Goal: Find contact information

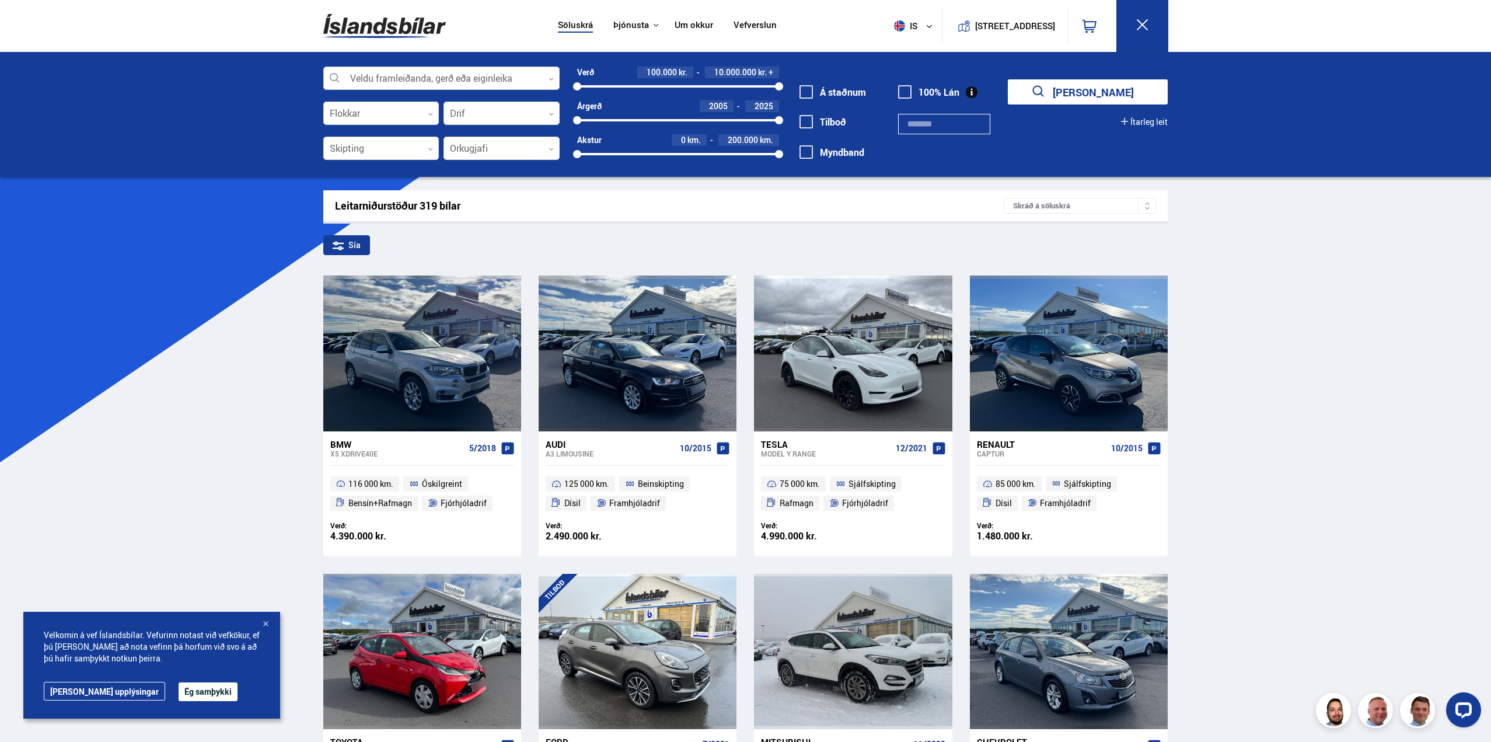
click at [455, 77] on div at bounding box center [441, 78] width 236 height 23
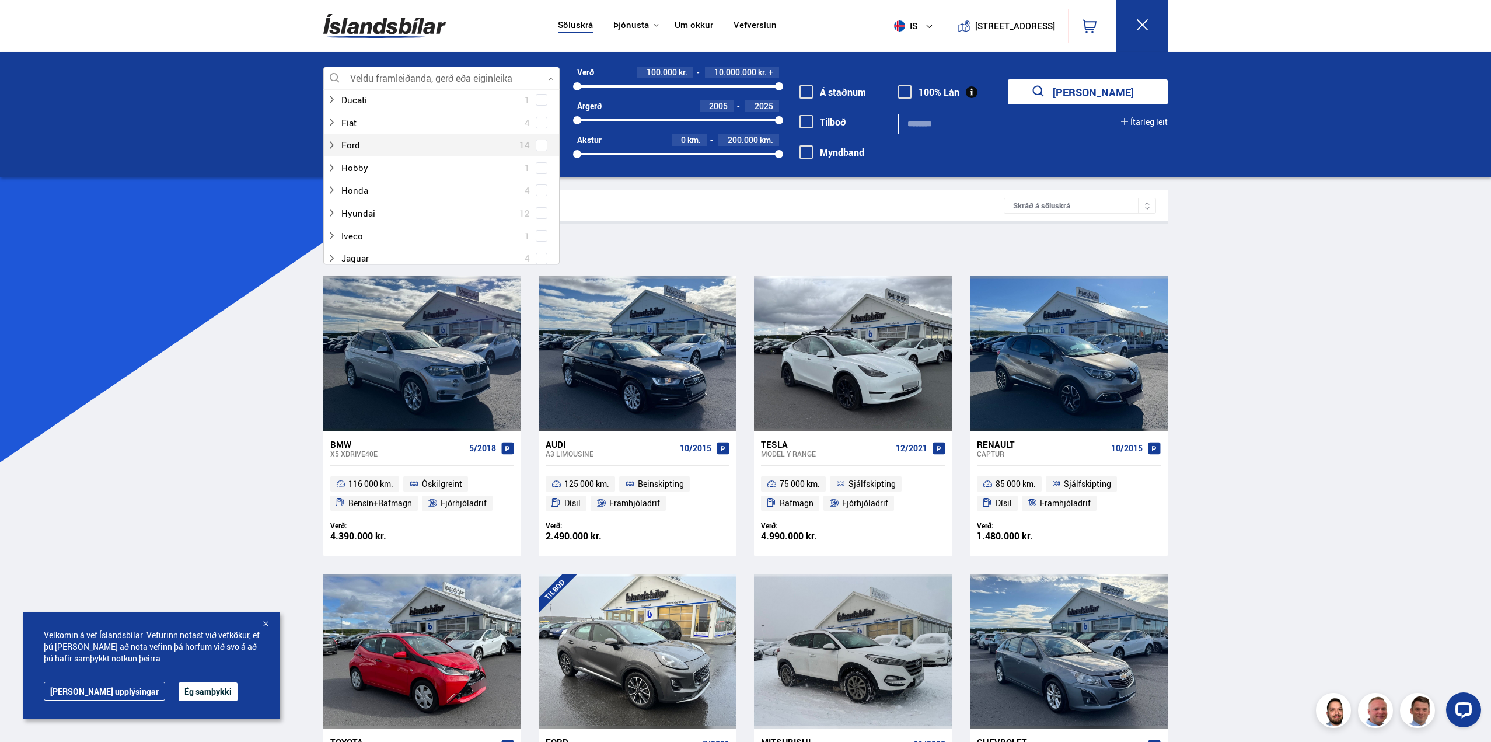
scroll to position [233, 0]
click at [379, 159] on div at bounding box center [430, 159] width 206 height 17
click at [379, 179] on div at bounding box center [453, 182] width 206 height 17
click at [539, 182] on span at bounding box center [541, 182] width 5 height 5
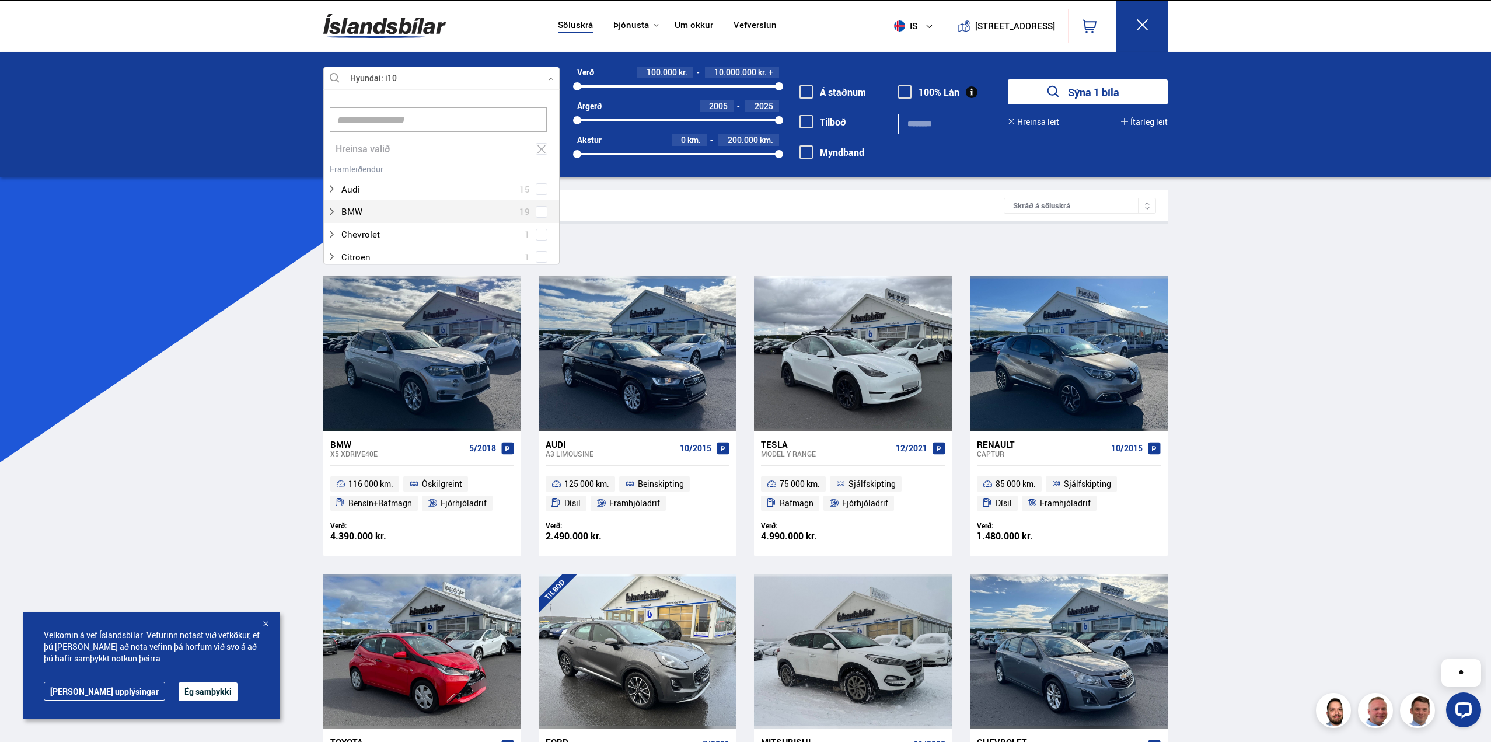
click at [535, 204] on div "BMW 19" at bounding box center [441, 211] width 229 height 17
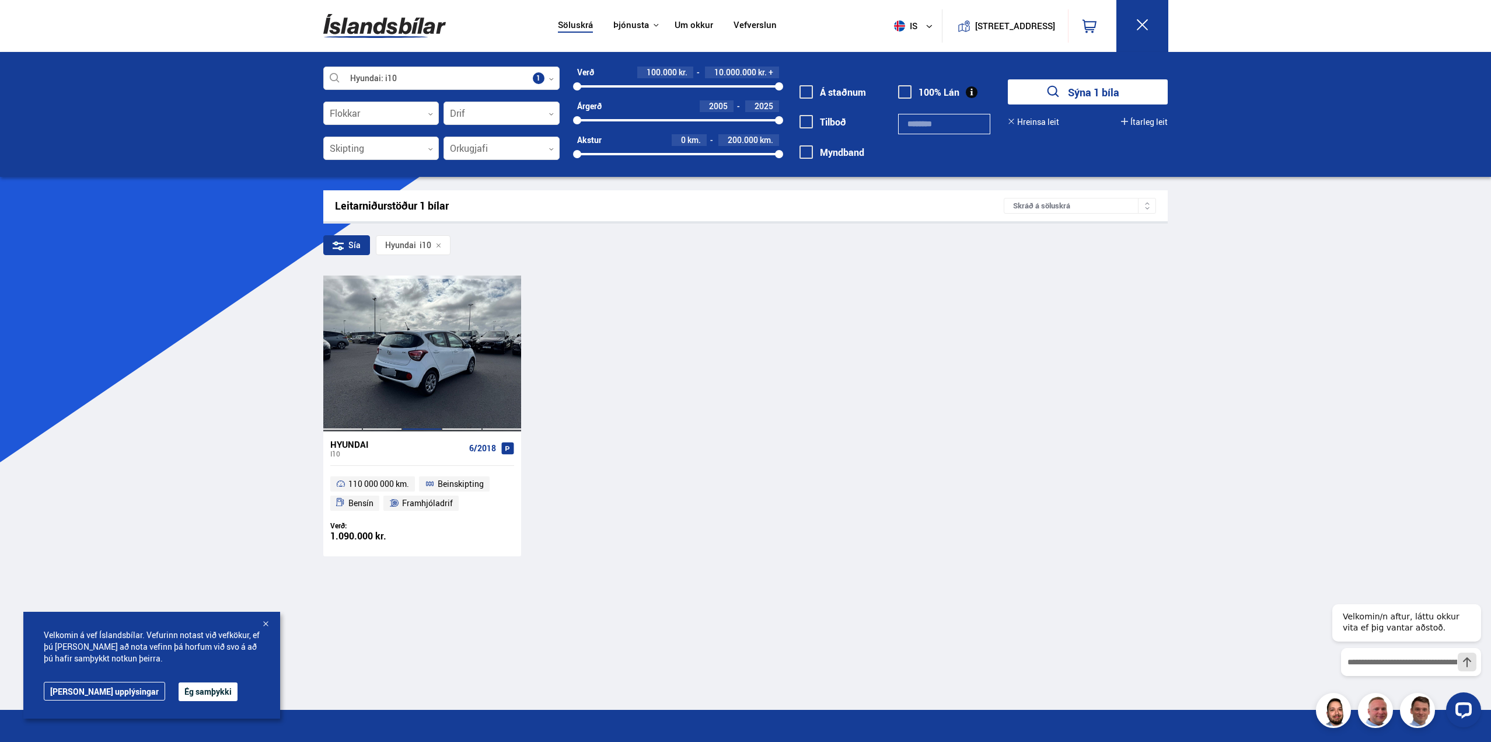
click at [435, 328] on div at bounding box center [422, 352] width 40 height 155
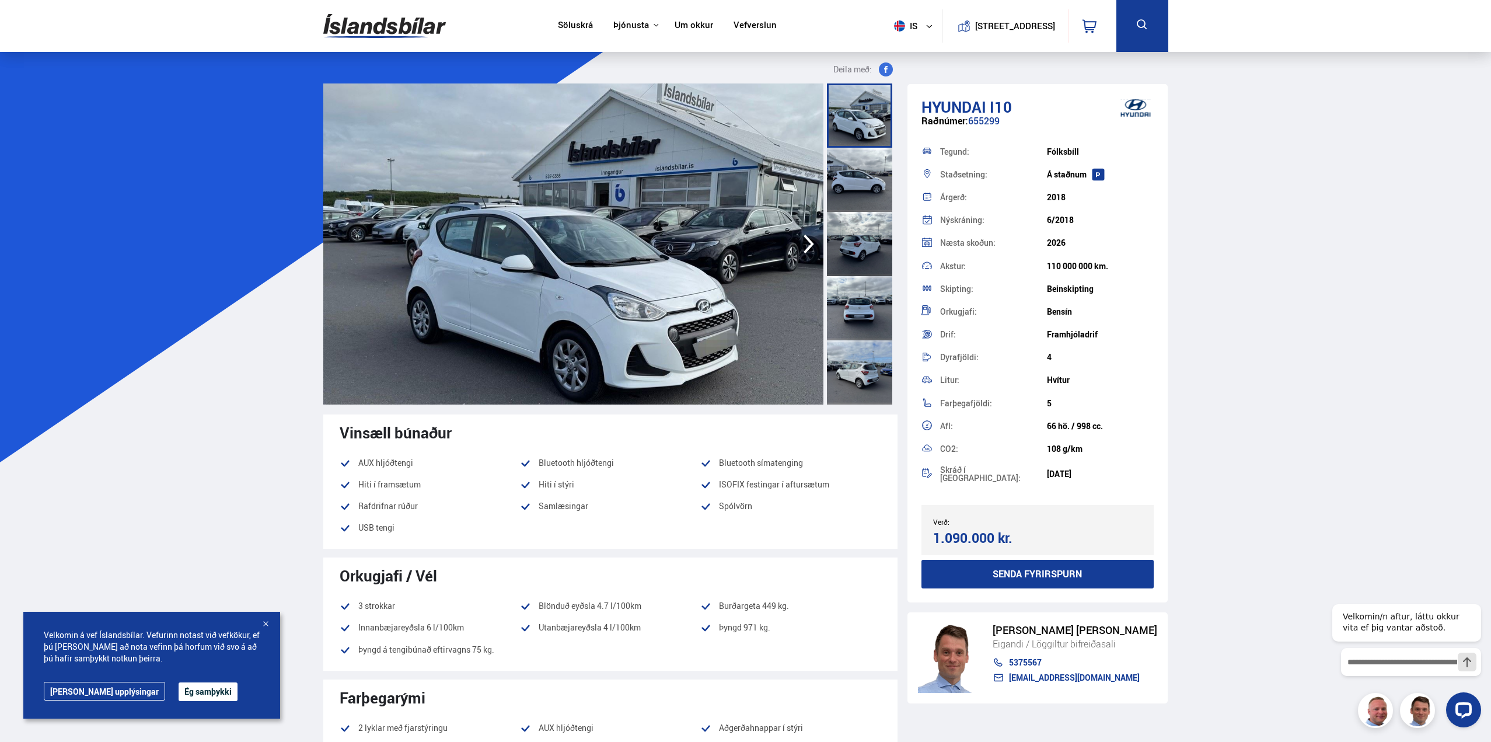
drag, startPoint x: 921, startPoint y: 118, endPoint x: 999, endPoint y: 116, distance: 78.2
click at [999, 116] on div "Raðnúmer: 655299" at bounding box center [1037, 127] width 233 height 23
copy div "Raðnúmer: 655299"
click at [1420, 711] on div at bounding box center [1406, 709] width 149 height 35
click at [1420, 715] on div at bounding box center [1406, 709] width 149 height 35
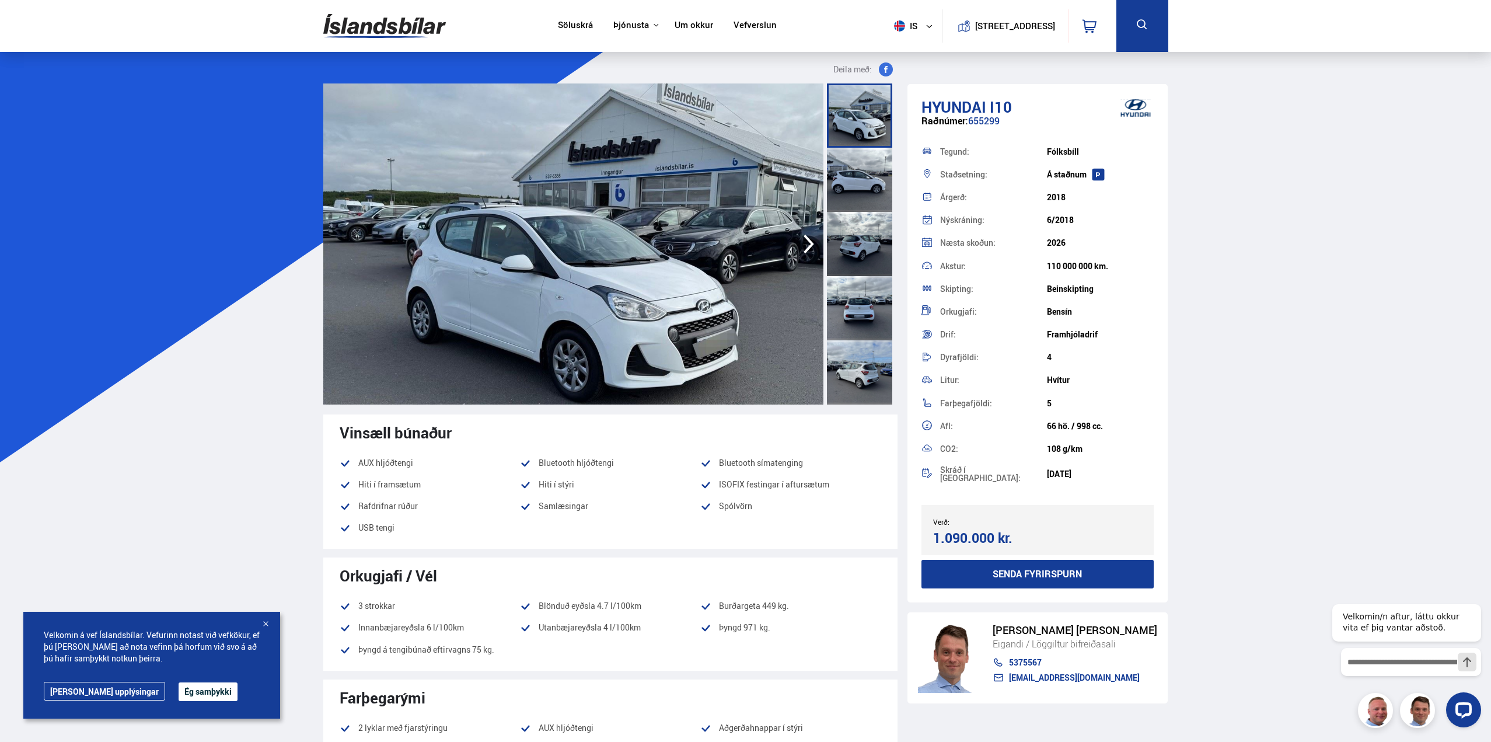
click at [1377, 710] on div at bounding box center [1406, 709] width 149 height 35
click at [1419, 712] on div at bounding box center [1406, 709] width 149 height 35
click at [1060, 673] on link "[EMAIL_ADDRESS][DOMAIN_NAME]" at bounding box center [1074, 677] width 165 height 9
